Goal: Task Accomplishment & Management: Manage account settings

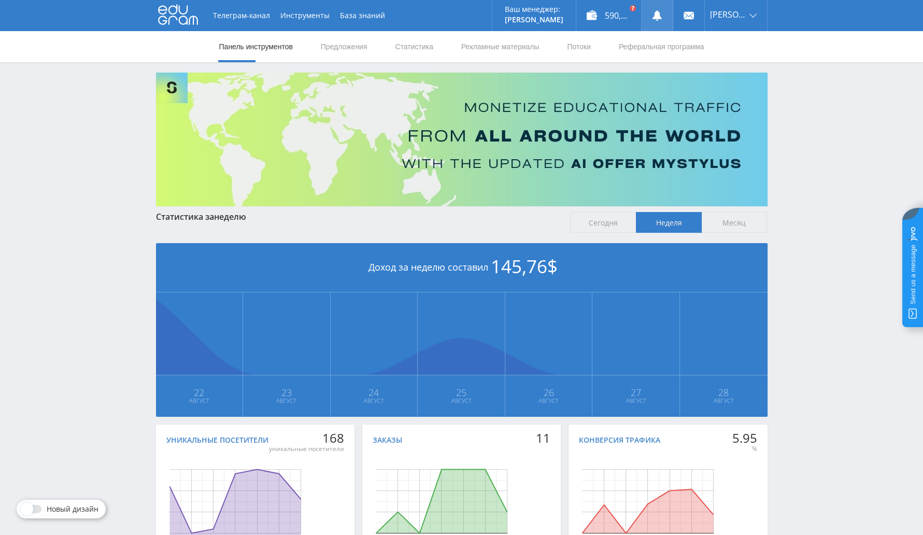
click at [663, 8] on link at bounding box center [657, 15] width 31 height 31
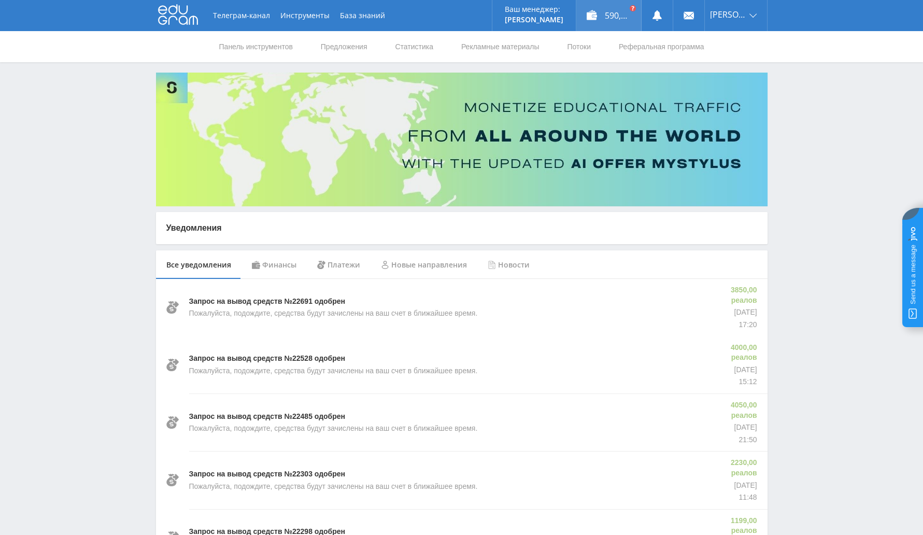
click at [616, 24] on div "590,07 долларов США" at bounding box center [608, 15] width 65 height 31
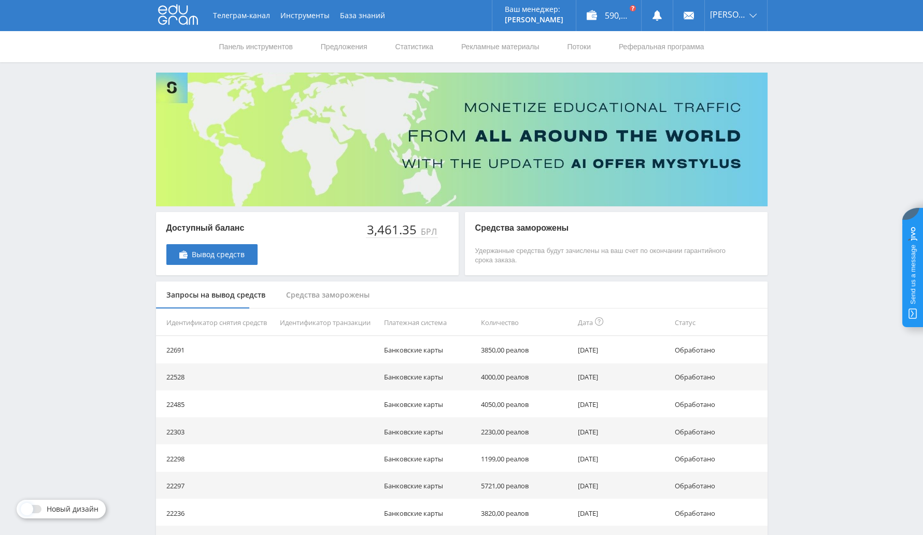
click at [384, 234] on font "3,461.35" at bounding box center [392, 229] width 50 height 17
click at [388, 232] on font "3,461.35" at bounding box center [392, 229] width 50 height 17
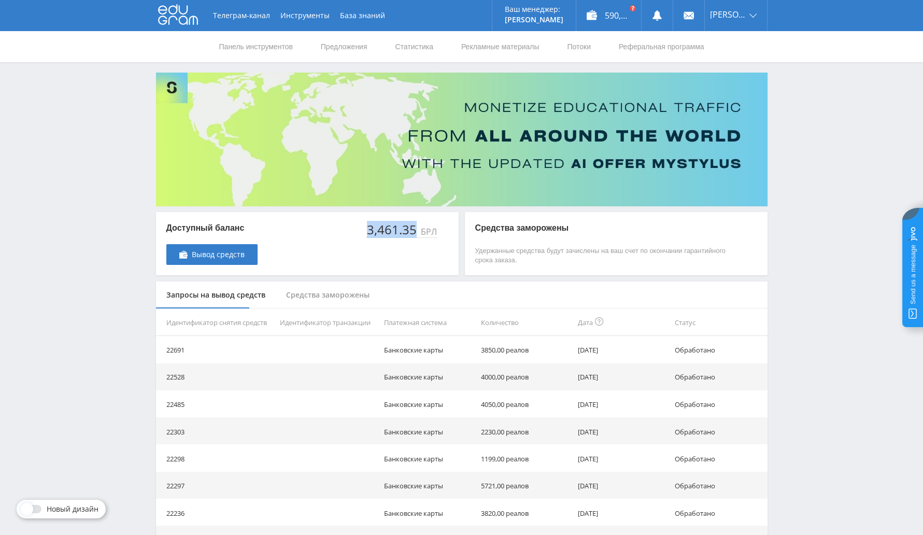
click at [389, 250] on div "3,461.35 БРЛ" at bounding box center [407, 243] width 82 height 43
click at [471, 342] on td "Банковские карты" at bounding box center [428, 349] width 97 height 27
click at [249, 258] on link "Вывод средств" at bounding box center [211, 254] width 91 height 21
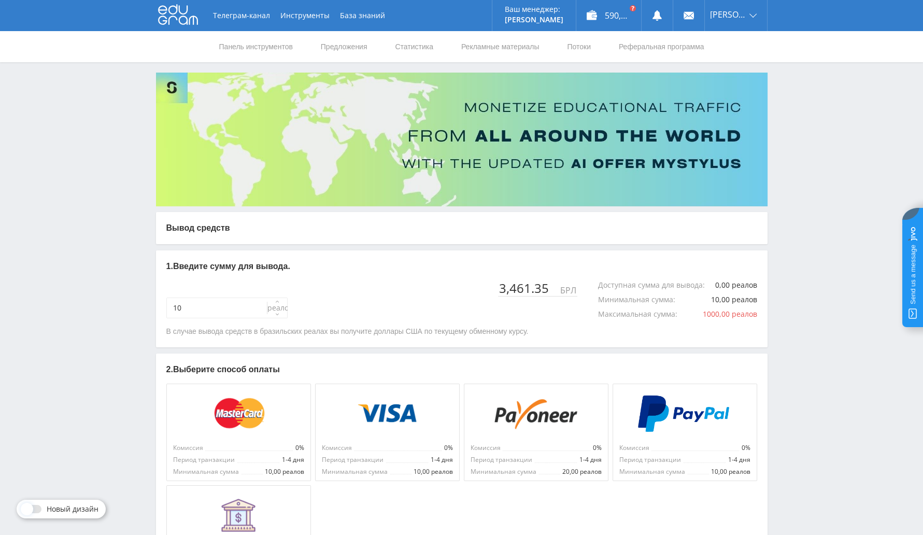
type input "30"
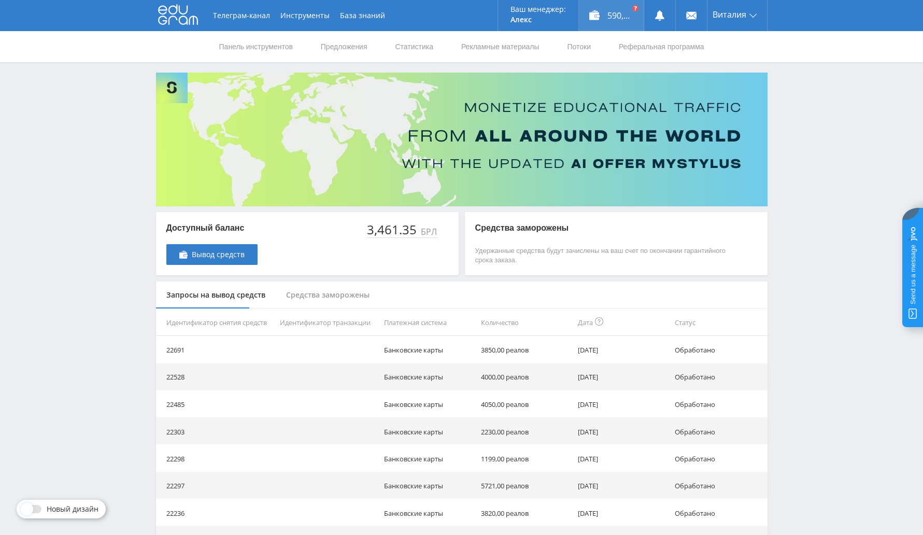
click at [603, 27] on div "590,07 долларов США" at bounding box center [611, 15] width 65 height 31
click at [273, 43] on font "Панель инструментов" at bounding box center [256, 47] width 74 height 8
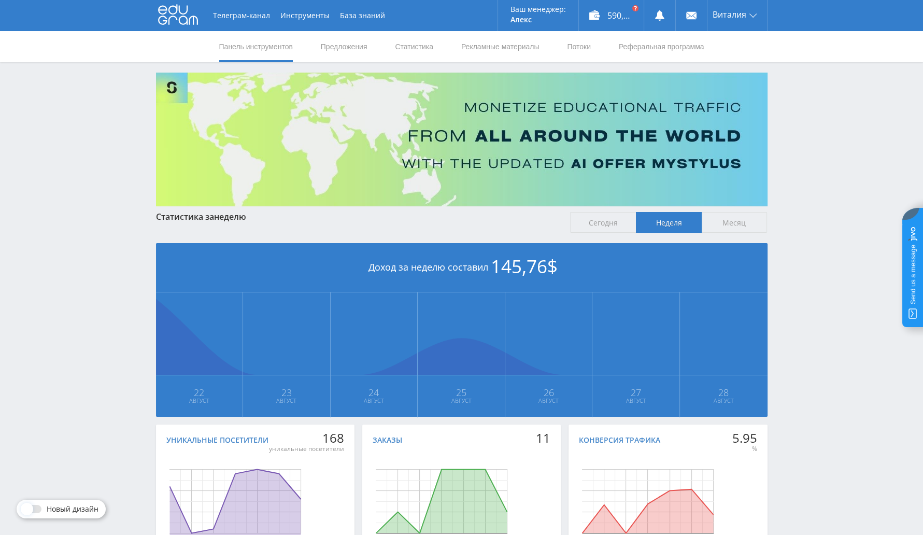
drag, startPoint x: 573, startPoint y: 87, endPoint x: 803, endPoint y: 135, distance: 235.7
click at [803, 135] on div "Телеграм-канал Инструменты База знаний Ваш менеджер: Алекс Алекс Онлайн @edugra…" at bounding box center [461, 307] width 923 height 615
click at [657, 18] on use at bounding box center [659, 15] width 9 height 10
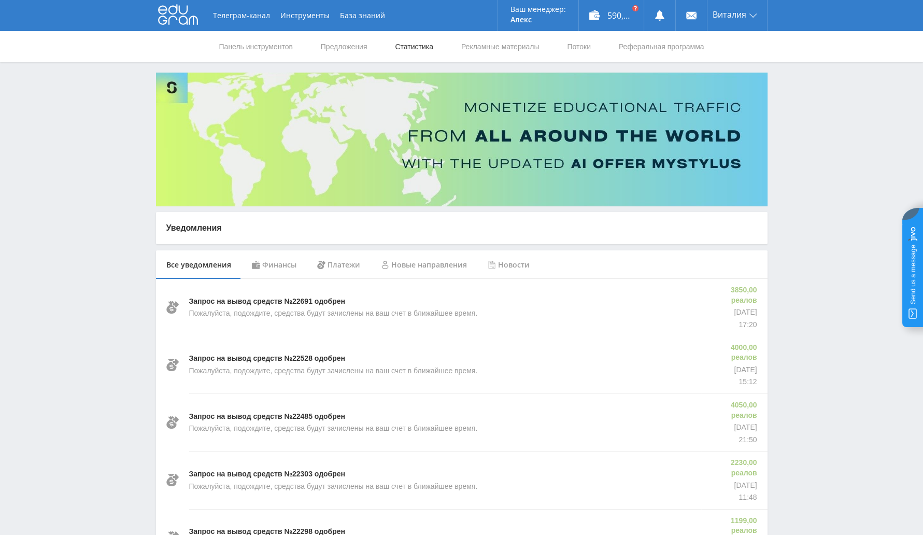
click at [421, 51] on link "Статистика" at bounding box center [414, 46] width 40 height 31
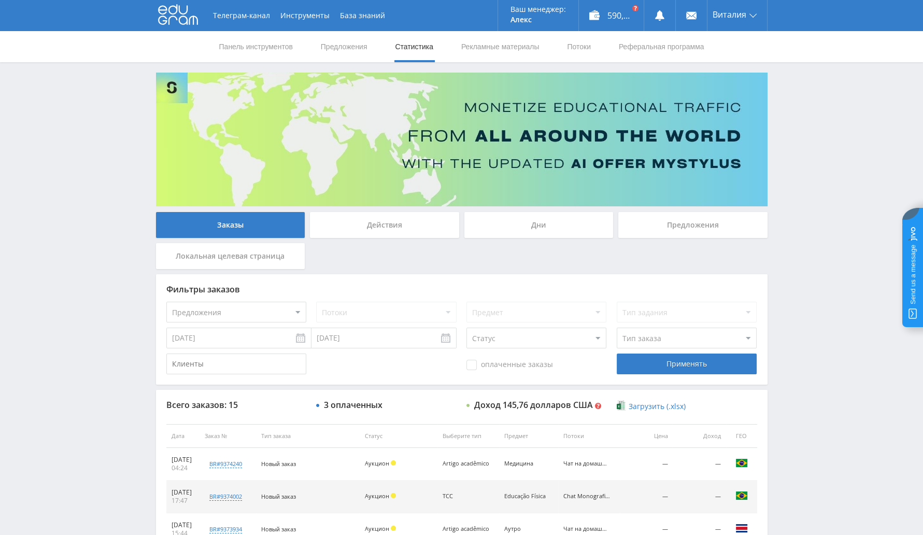
click at [232, 325] on div "Фильтры заказов Предложения MyStylus MyStylus - Доля доходов Studybay Studybay …" at bounding box center [462, 329] width 612 height 110
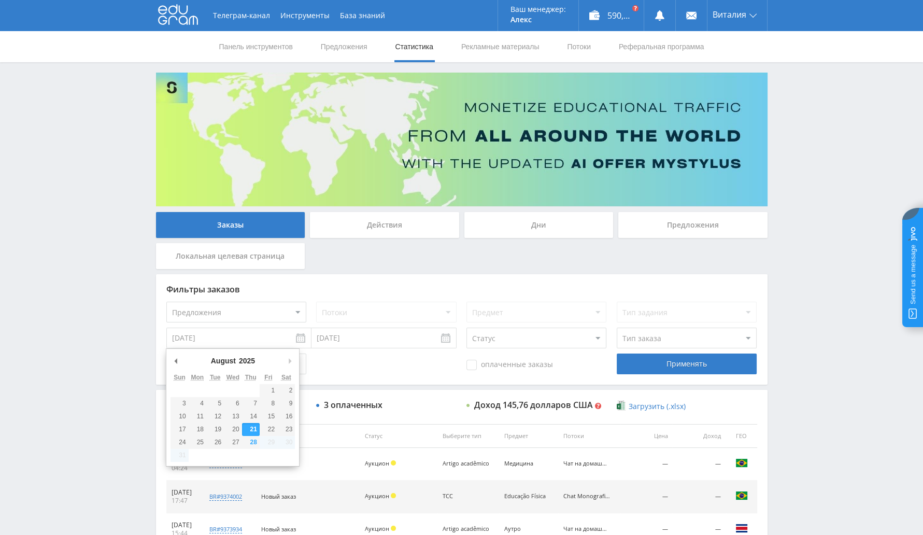
click at [232, 333] on input "[DATE]" at bounding box center [238, 338] width 145 height 21
click at [254, 443] on font "30" at bounding box center [253, 442] width 7 height 7
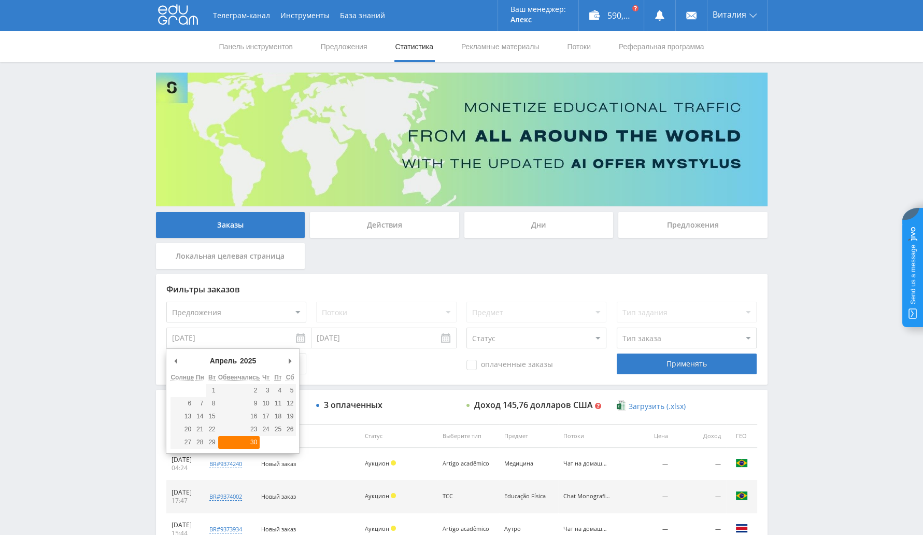
click at [254, 443] on font "30" at bounding box center [253, 442] width 7 height 7
type input "04.30.2025"
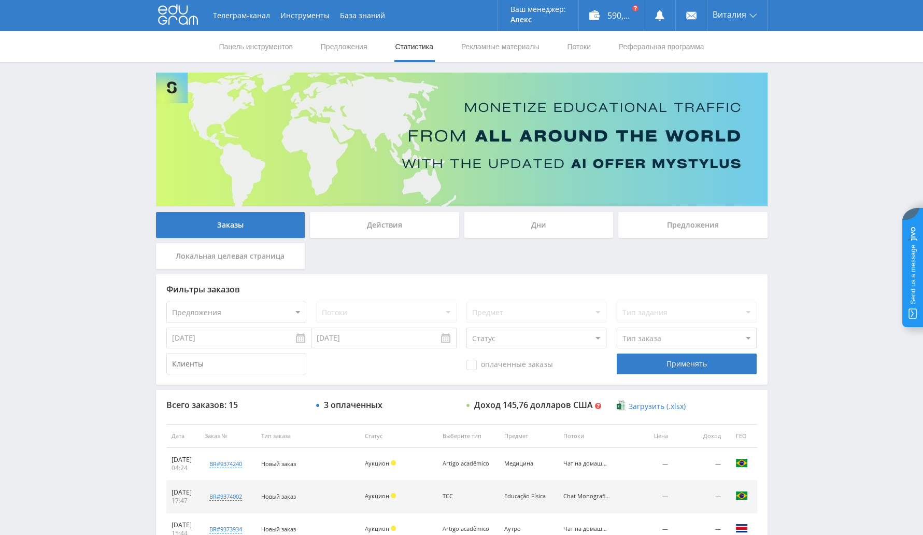
click at [244, 444] on th "Заказ №" at bounding box center [228, 436] width 57 height 24
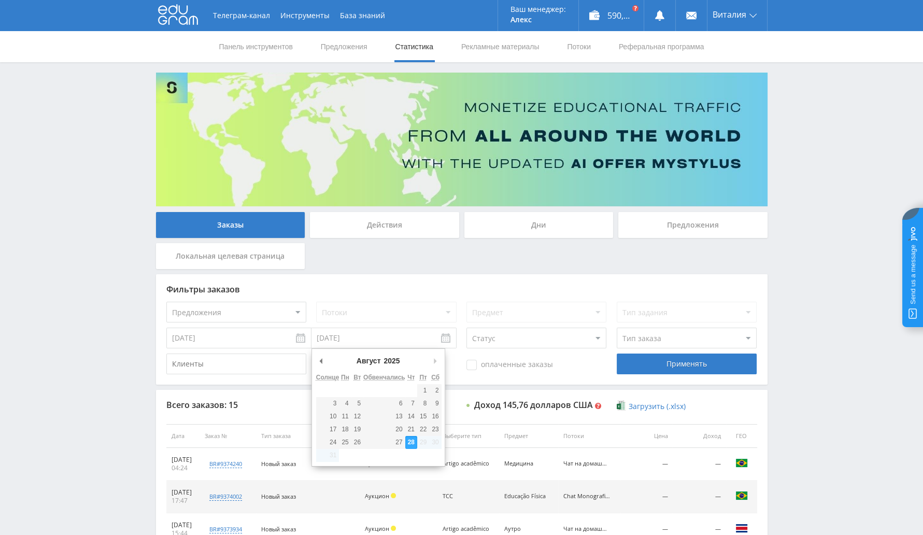
click at [364, 338] on input "08.28.2025" at bounding box center [384, 338] width 145 height 21
click at [411, 440] on font "28" at bounding box center [411, 442] width 7 height 7
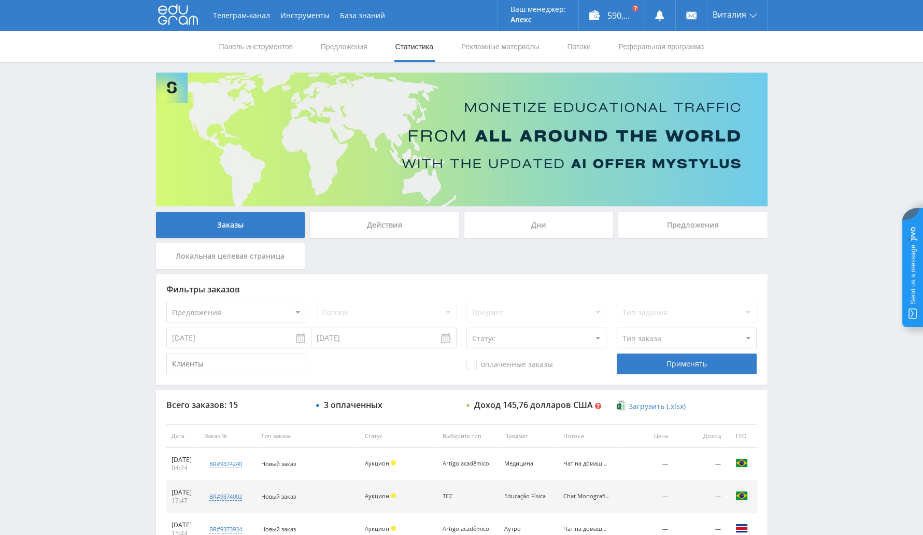
click at [406, 444] on th "Статус" at bounding box center [399, 436] width 78 height 24
click at [539, 384] on div "Фильтры заказов Предложения MyStylus MyStylus - Доля доходов Studybay Studybay …" at bounding box center [462, 329] width 612 height 110
click at [676, 361] on font "Применять" at bounding box center [687, 364] width 40 height 10
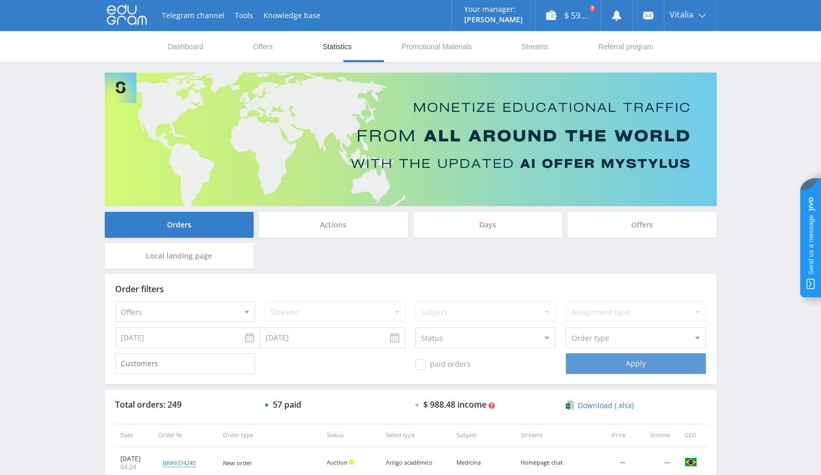
click at [450, 263] on div "Orders Actions Days Offers Local landing page" at bounding box center [410, 243] width 617 height 62
click at [558, 16] on div "$ 590.07" at bounding box center [567, 15] width 65 height 31
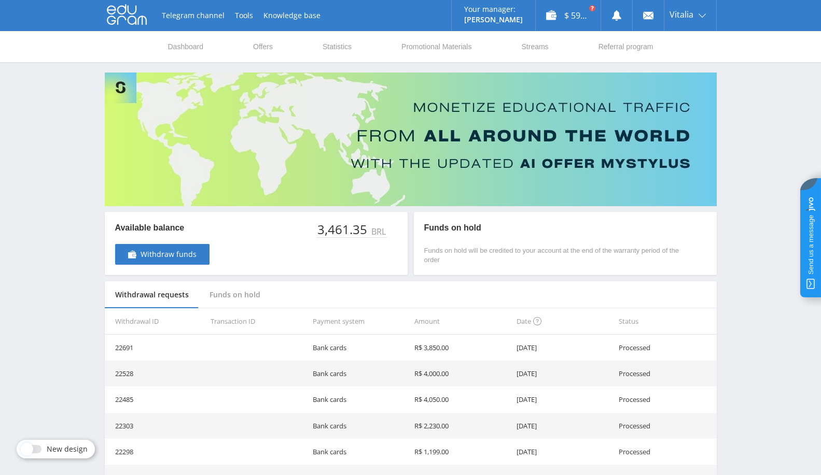
click at [336, 232] on div "3,461.35" at bounding box center [342, 229] width 53 height 15
click at [308, 256] on div "Available balance Withdraw funds 3,461.35 BRL" at bounding box center [256, 243] width 303 height 63
click at [219, 290] on div "Funds on hold" at bounding box center [235, 294] width 72 height 27
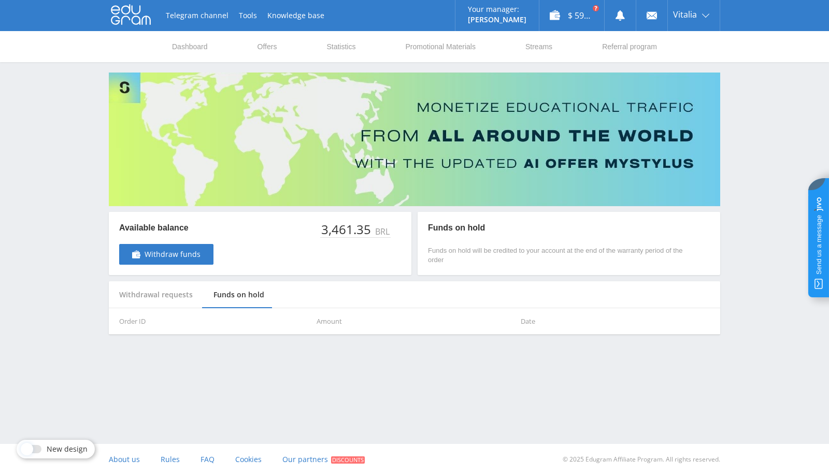
click at [166, 298] on div "Withdrawal requests" at bounding box center [156, 294] width 94 height 27
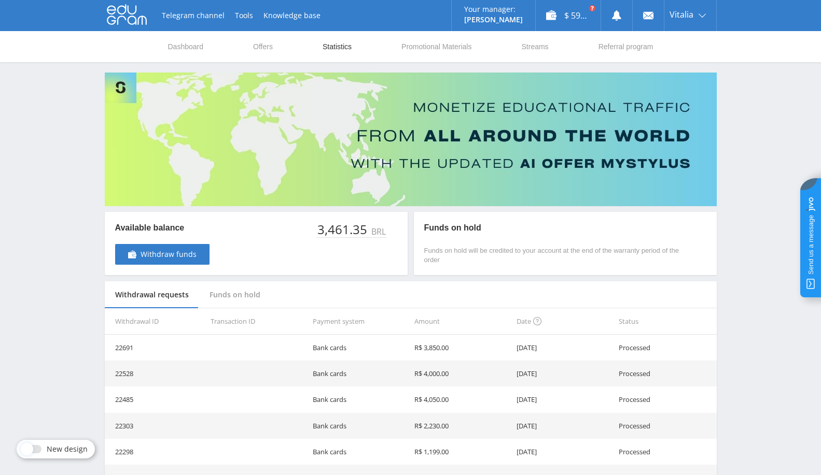
click at [343, 44] on link "Statistics" at bounding box center [336, 46] width 31 height 31
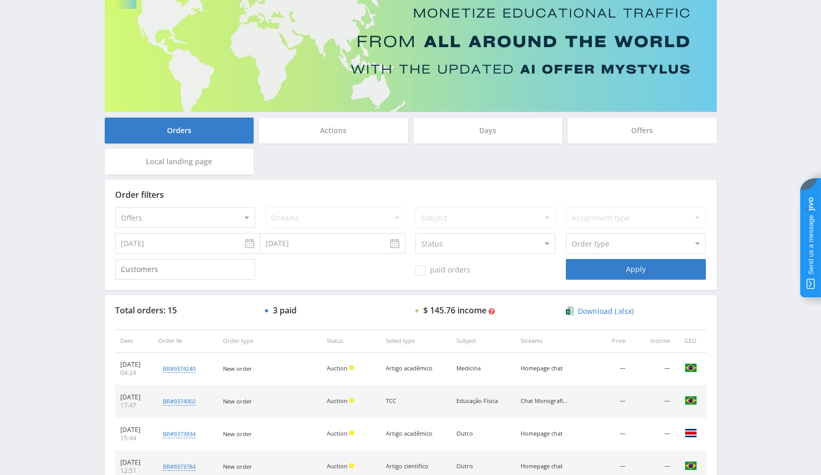
scroll to position [93, 0]
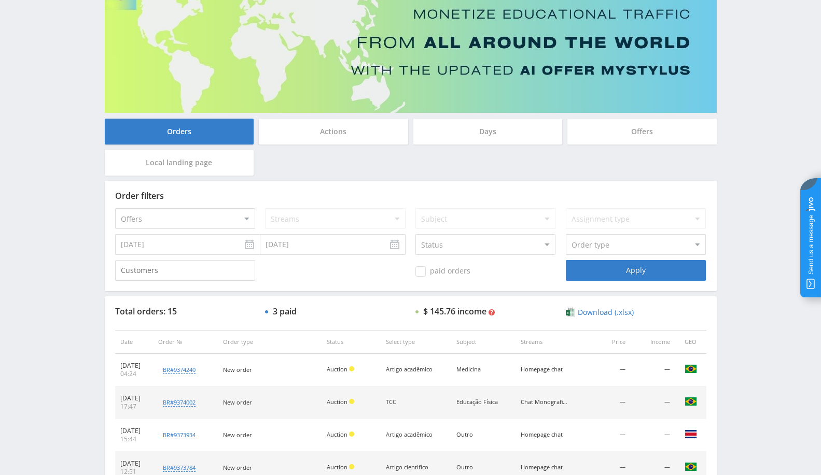
click at [367, 269] on div "paid orders Apply" at bounding box center [410, 270] width 591 height 21
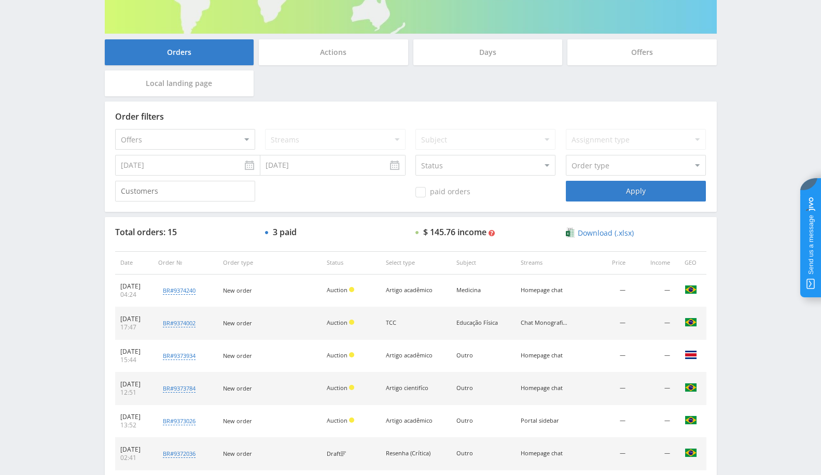
scroll to position [172, 0]
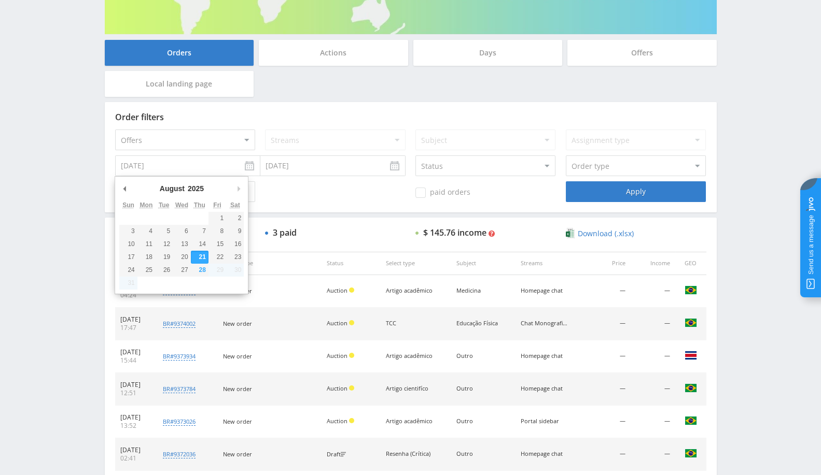
click at [169, 163] on input "08.21.2025" at bounding box center [187, 165] width 145 height 21
click at [247, 171] on input "08.28.2025" at bounding box center [187, 165] width 145 height 21
type input "[DATE]"
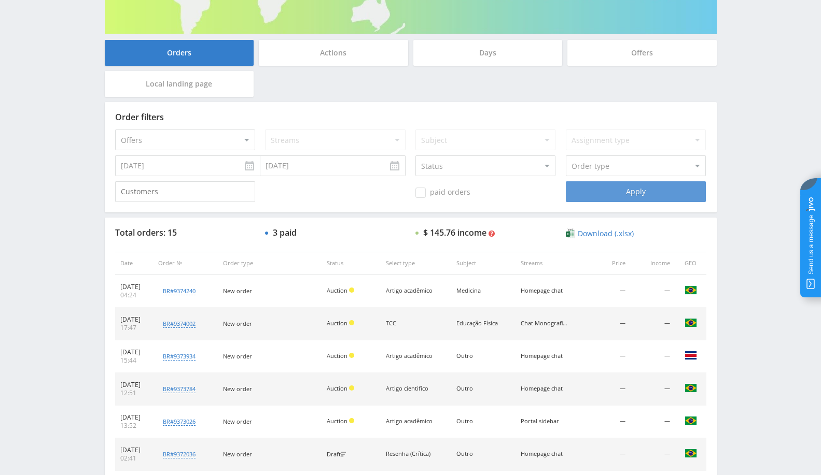
click at [638, 192] on div "Apply" at bounding box center [635, 191] width 140 height 21
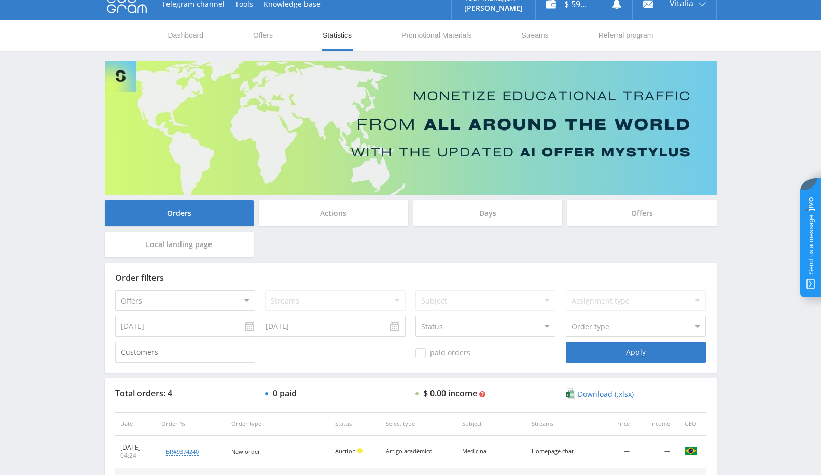
scroll to position [0, 0]
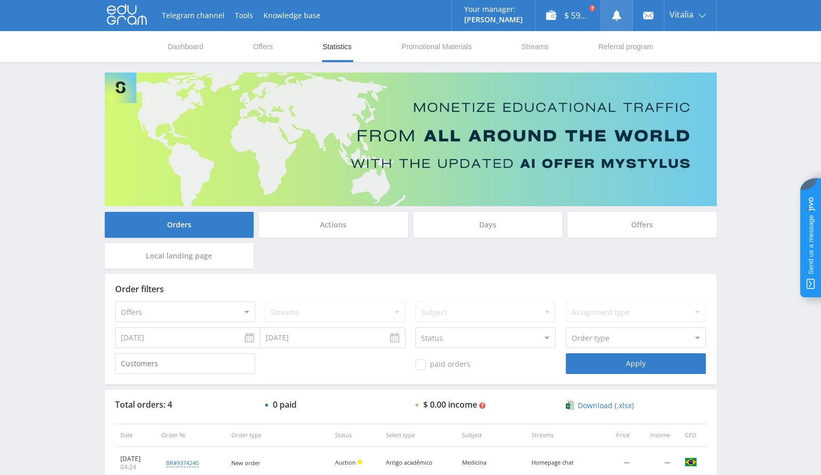
click at [619, 21] on link at bounding box center [616, 15] width 31 height 31
